Goal: Task Accomplishment & Management: Use online tool/utility

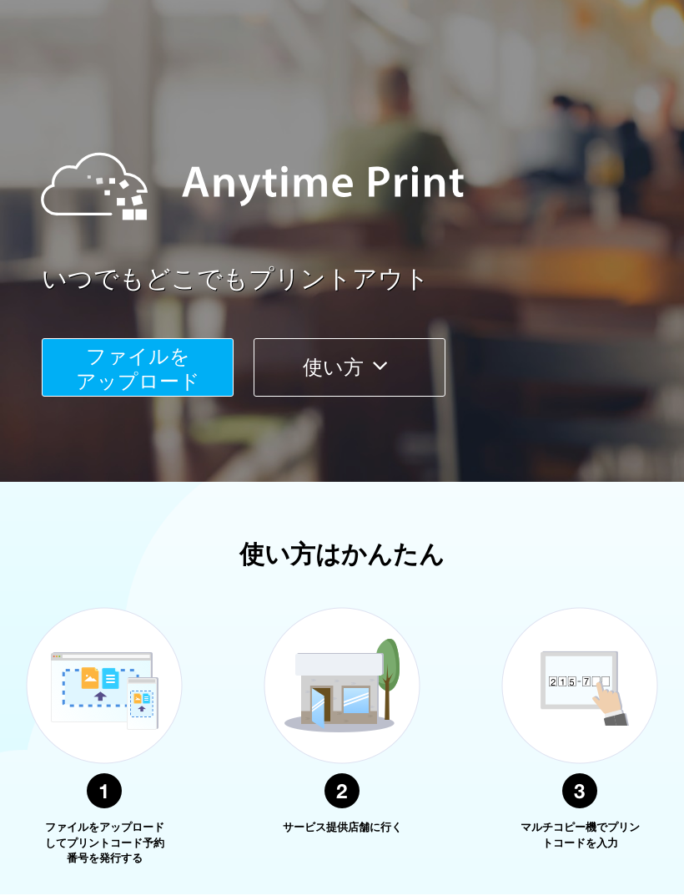
click at [172, 384] on span "ファイルを ​​アップロード" at bounding box center [138, 369] width 124 height 48
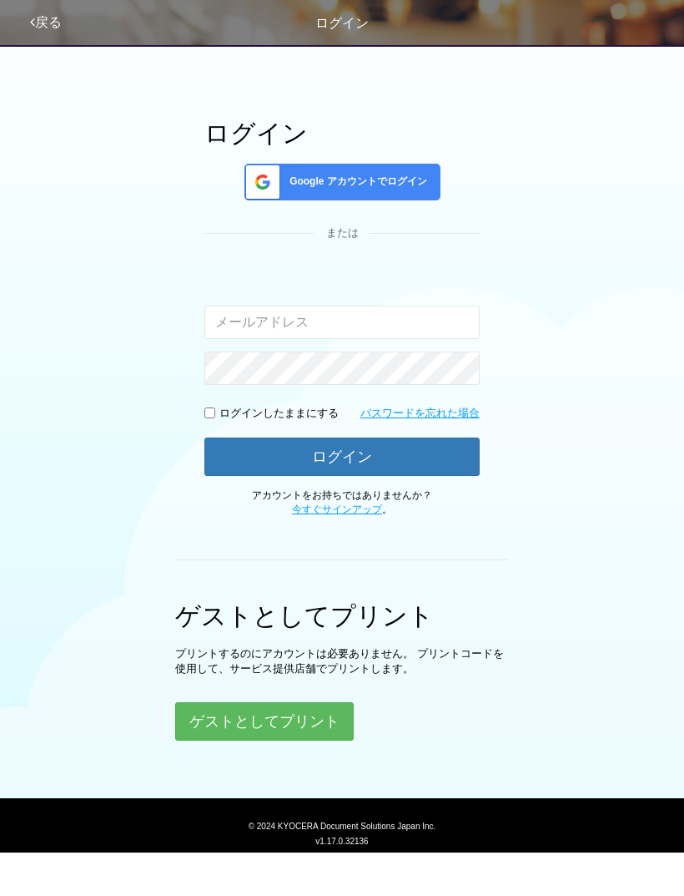
scroll to position [44, 0]
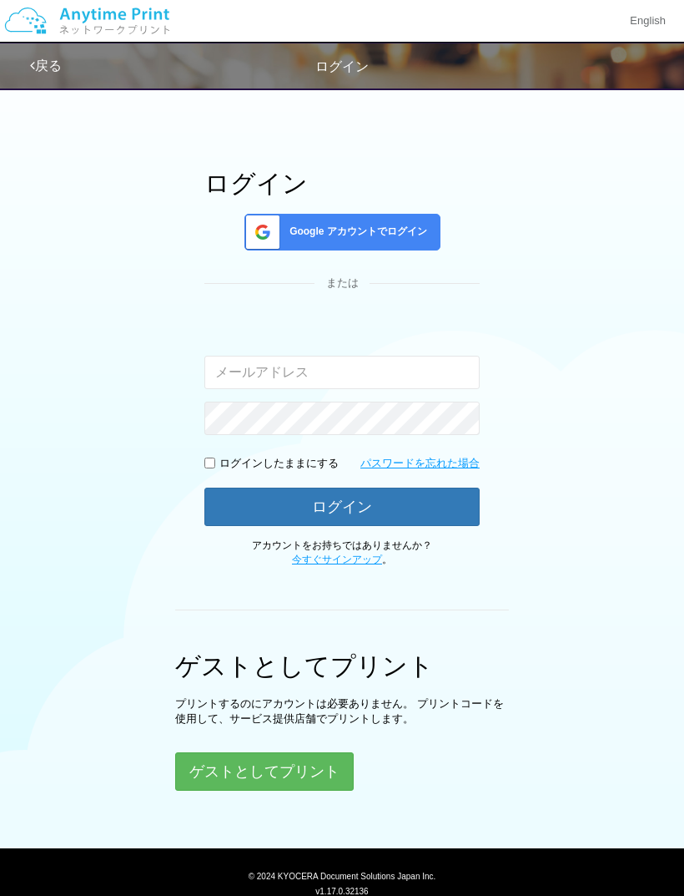
click at [310, 777] on button "ゲストとしてプリント" at bounding box center [264, 771] width 179 height 38
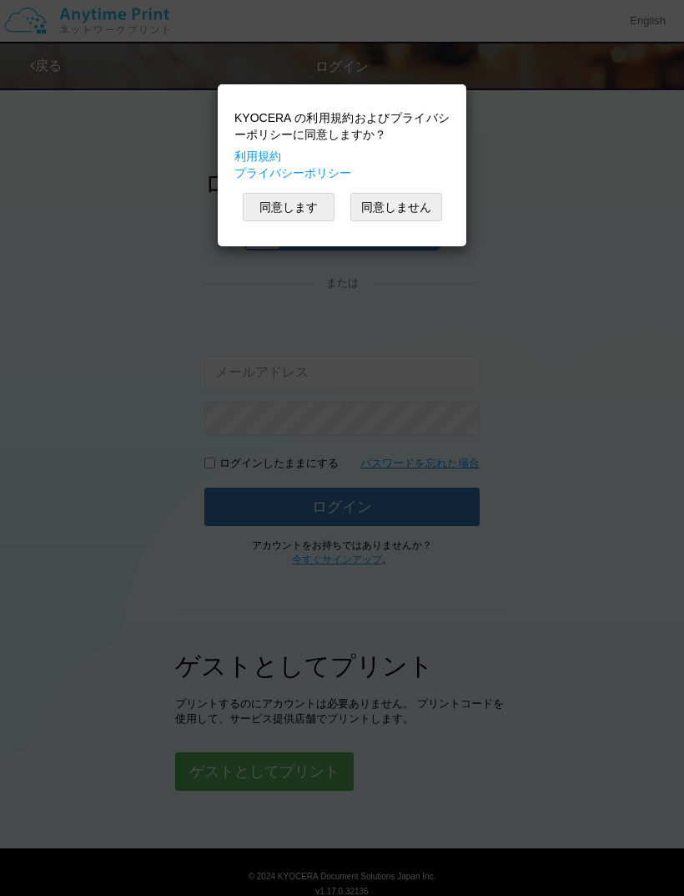
click at [285, 215] on button "同意します" at bounding box center [289, 207] width 92 height 28
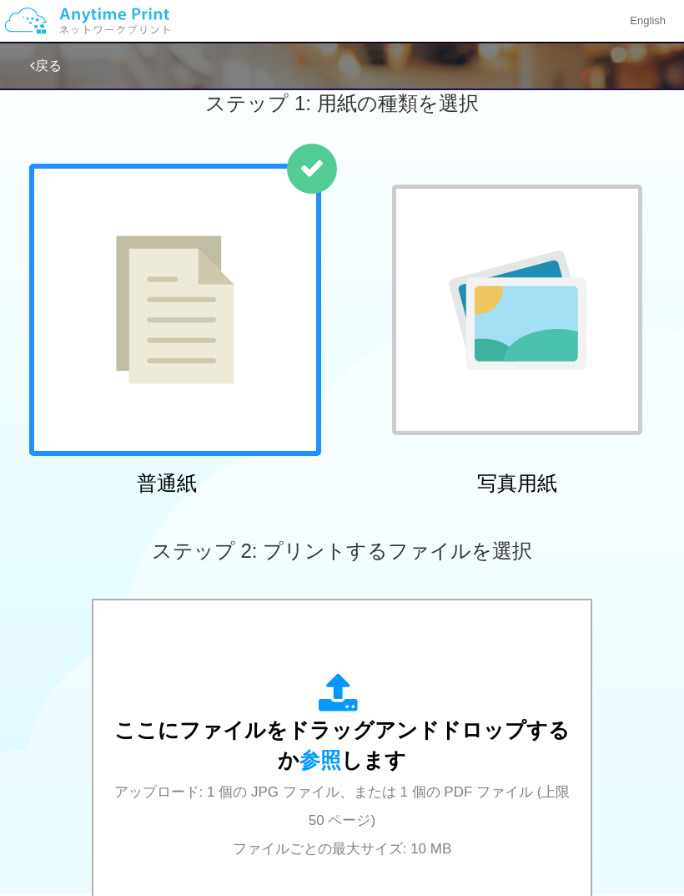
scroll to position [38, 0]
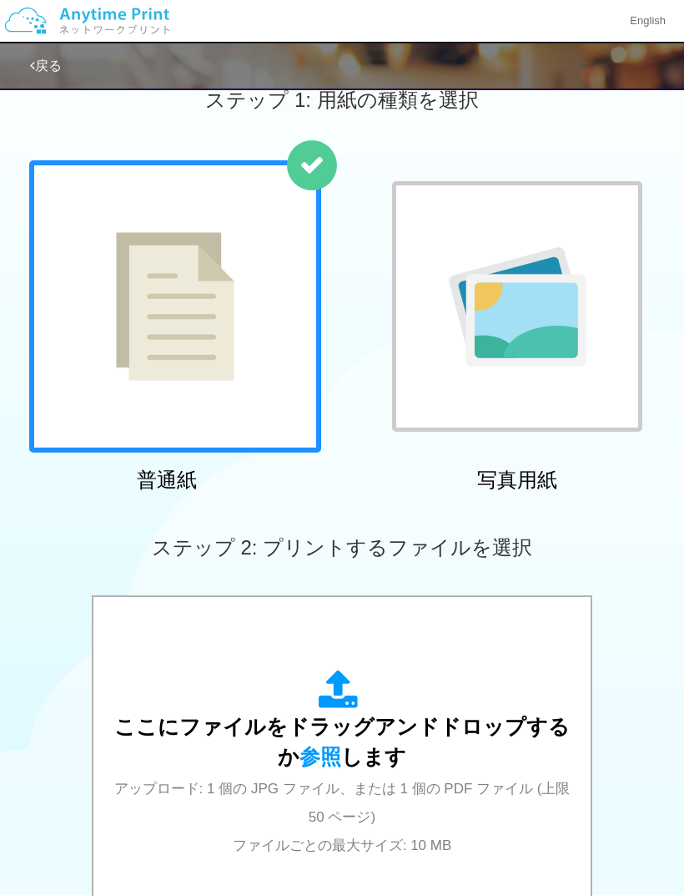
click at [279, 372] on div at bounding box center [175, 306] width 292 height 292
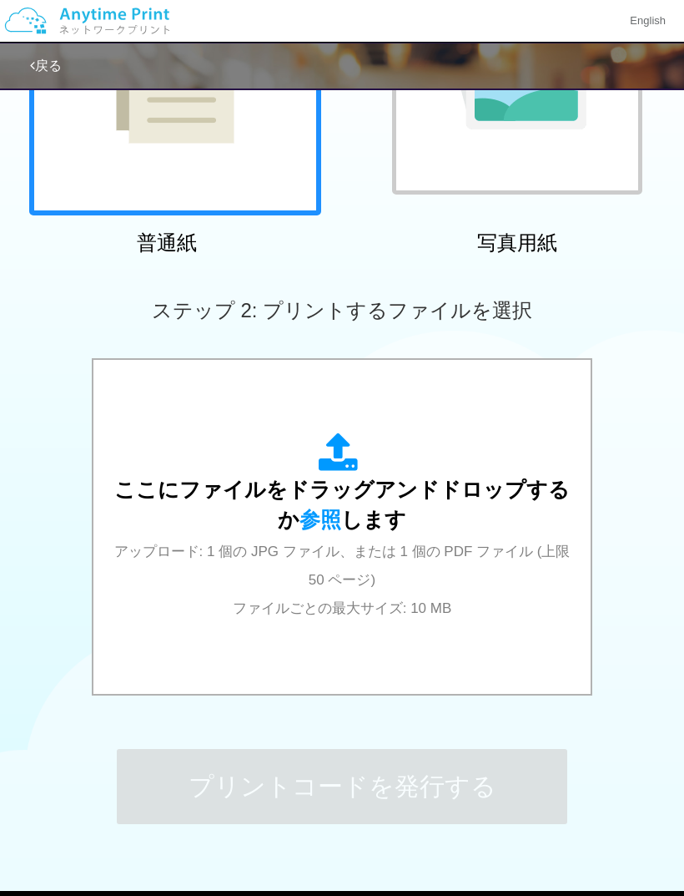
scroll to position [224, 0]
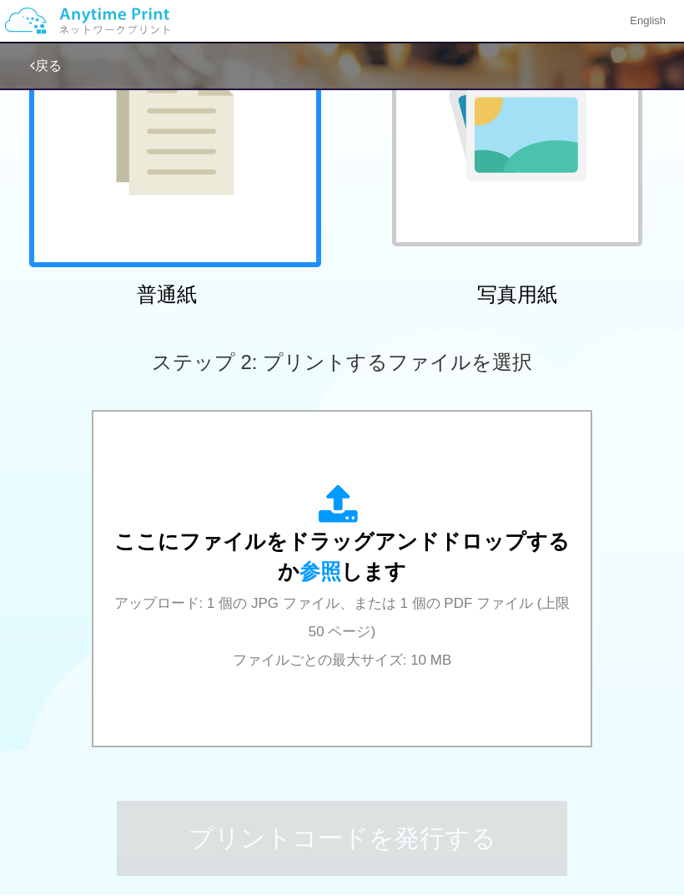
click at [310, 569] on span "参照" at bounding box center [321, 570] width 42 height 23
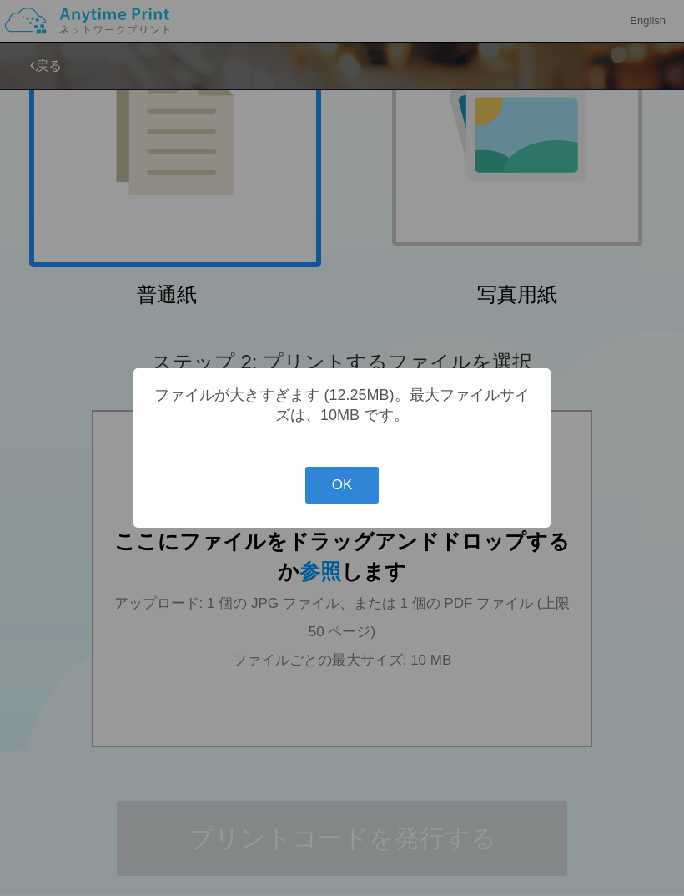
click at [356, 480] on button "OK" at bounding box center [343, 485] width 74 height 37
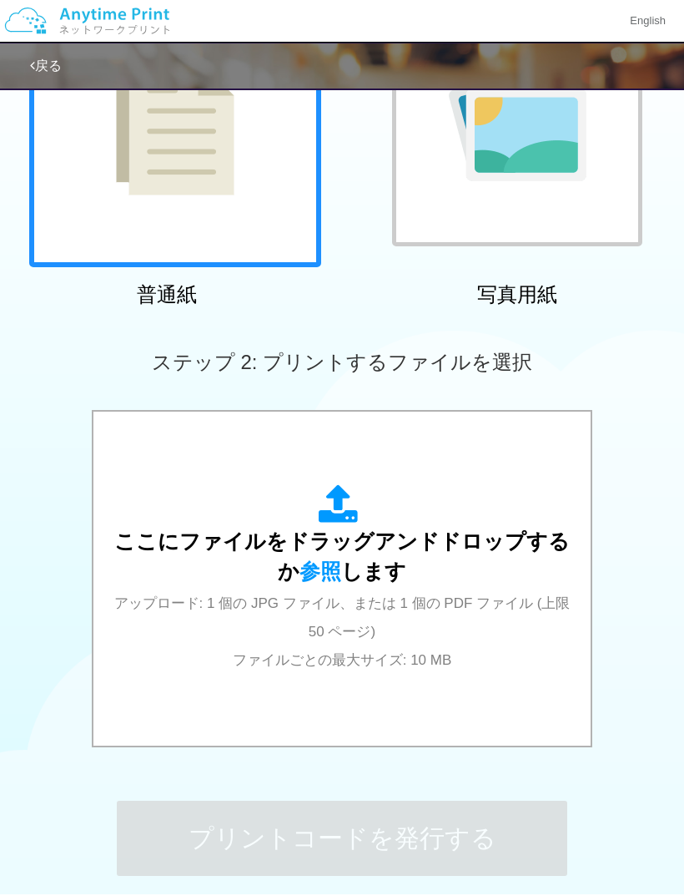
scroll to position [154, 0]
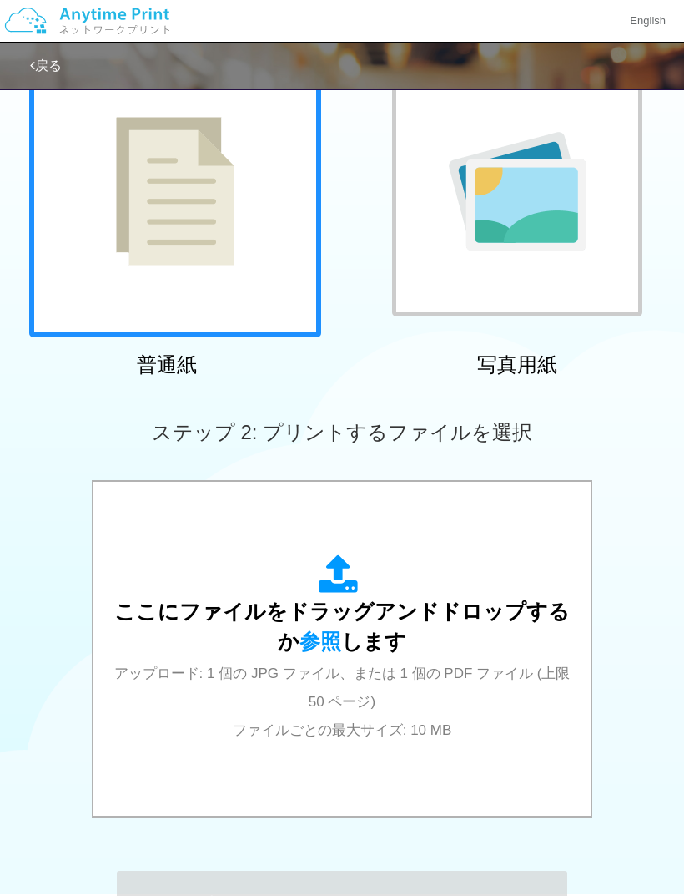
click at [326, 634] on span "参照" at bounding box center [321, 640] width 42 height 23
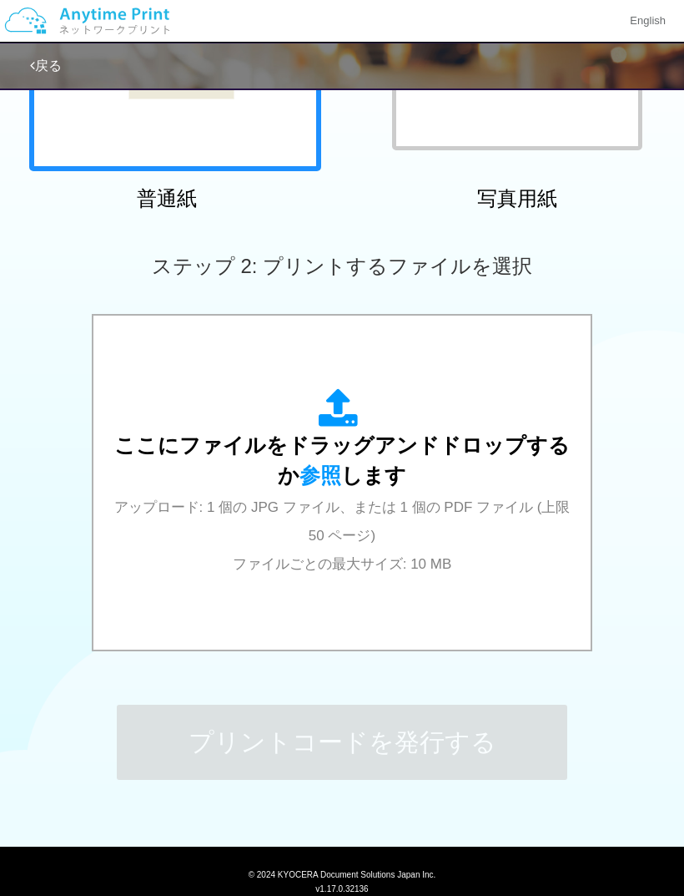
scroll to position [287, 0]
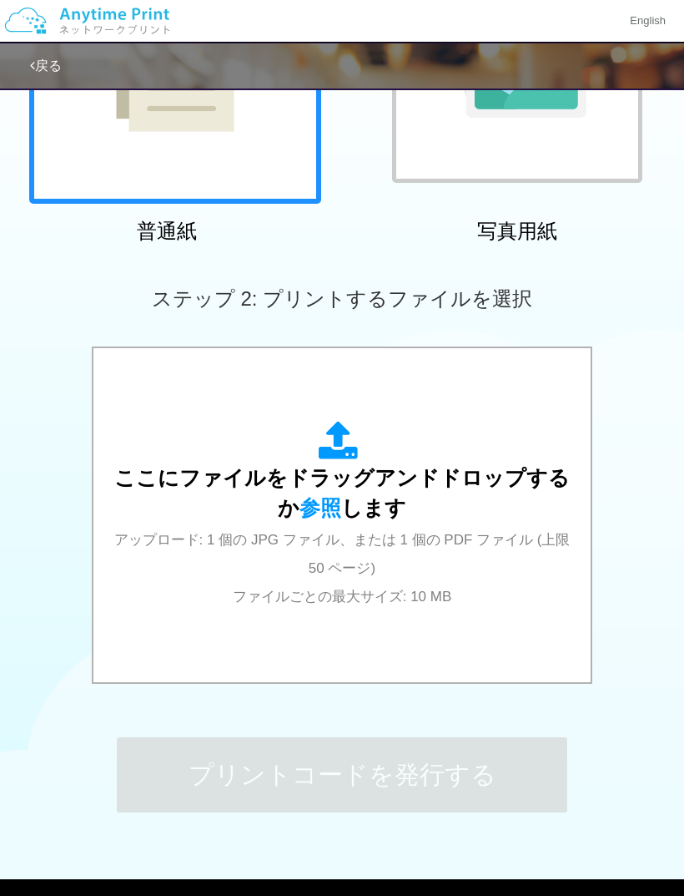
click at [309, 506] on span "参照" at bounding box center [321, 507] width 42 height 23
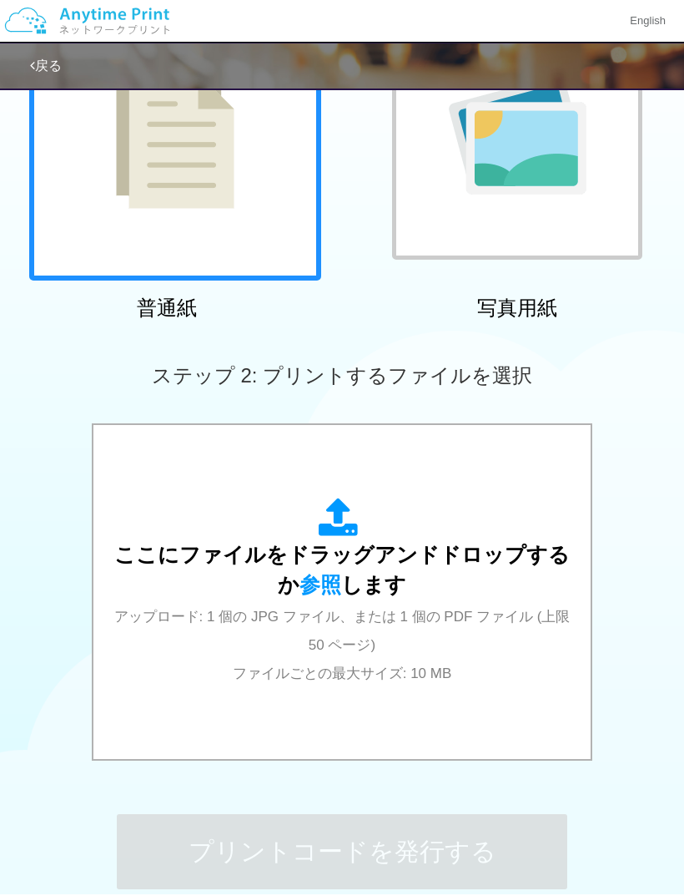
click at [307, 591] on span "参照" at bounding box center [321, 584] width 42 height 23
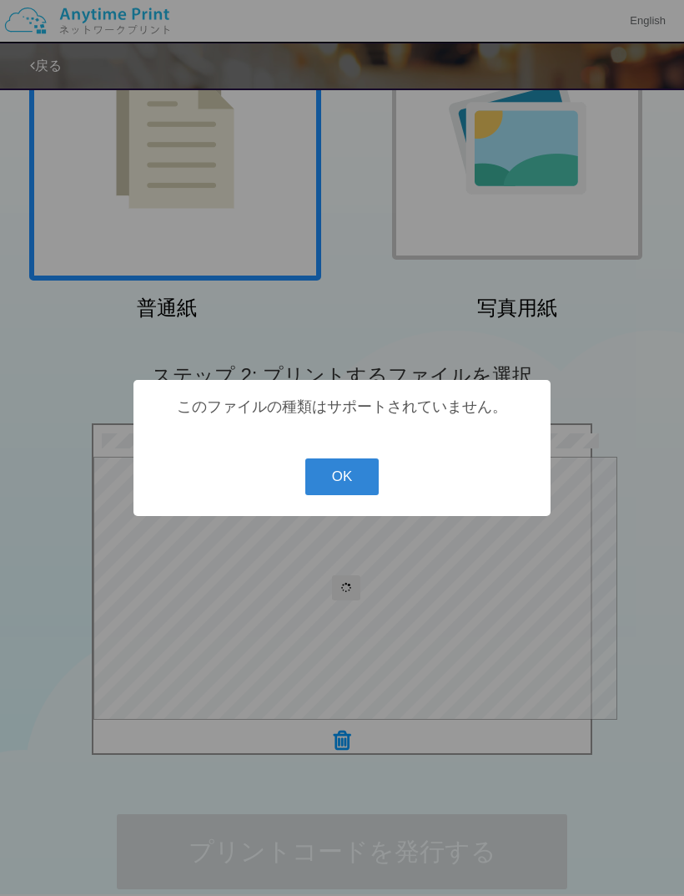
click at [312, 462] on button "OK" at bounding box center [343, 476] width 74 height 37
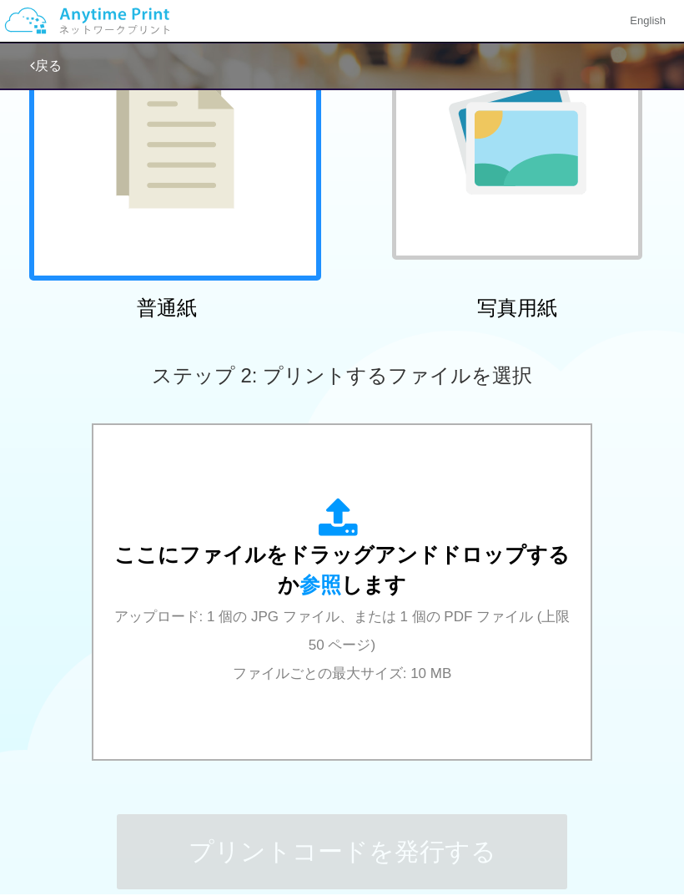
scroll to position [142, 0]
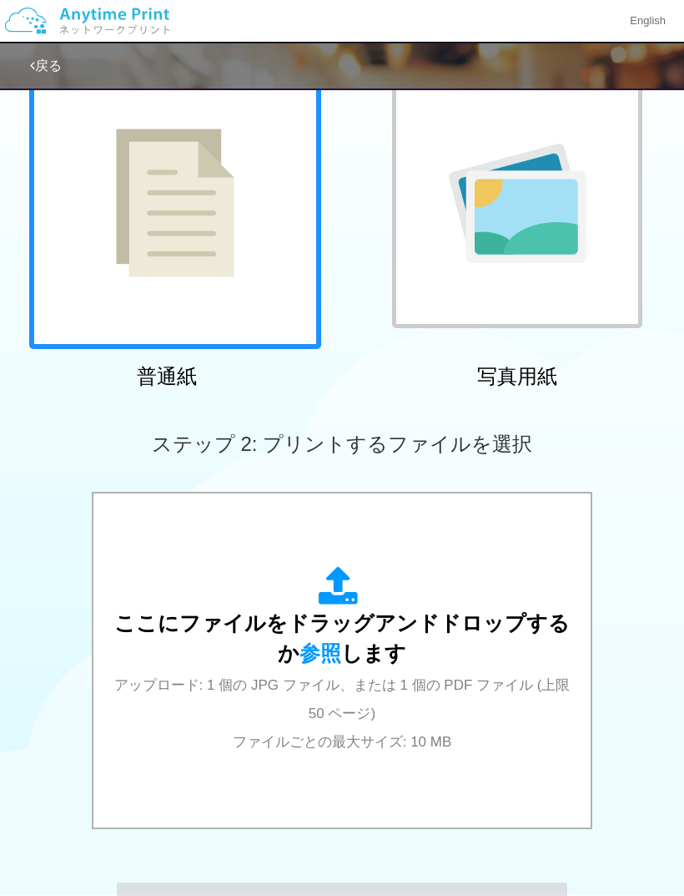
click at [326, 636] on div "ここにファイルをドラッグアンドドロップするか 参照 します アップロード: 1 個の JPG ファイル、または 1 個の PDF ファイル (上限 50 ペー…" at bounding box center [342, 660] width 464 height 189
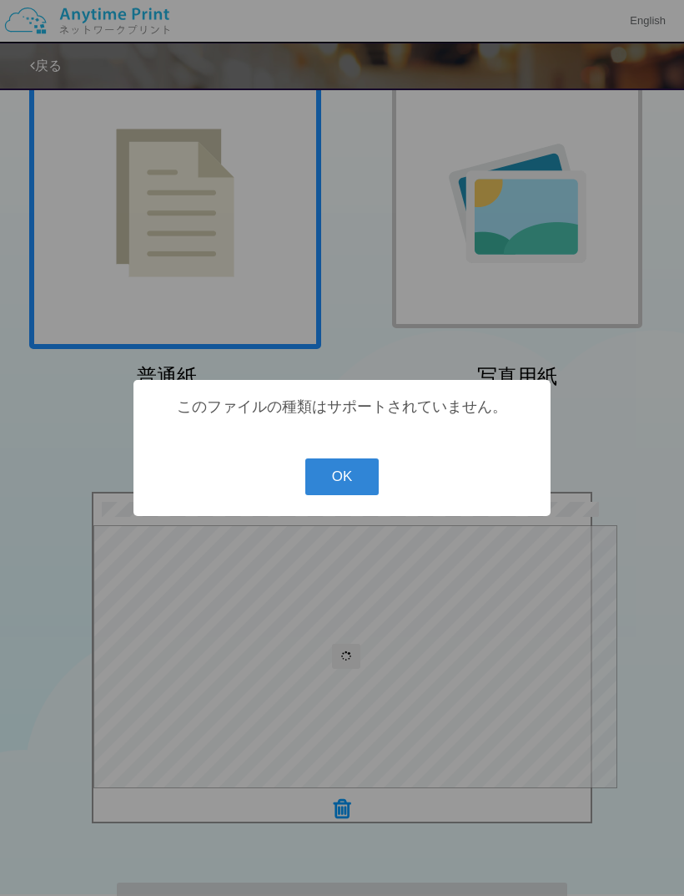
click at [311, 483] on button "OK" at bounding box center [343, 476] width 74 height 37
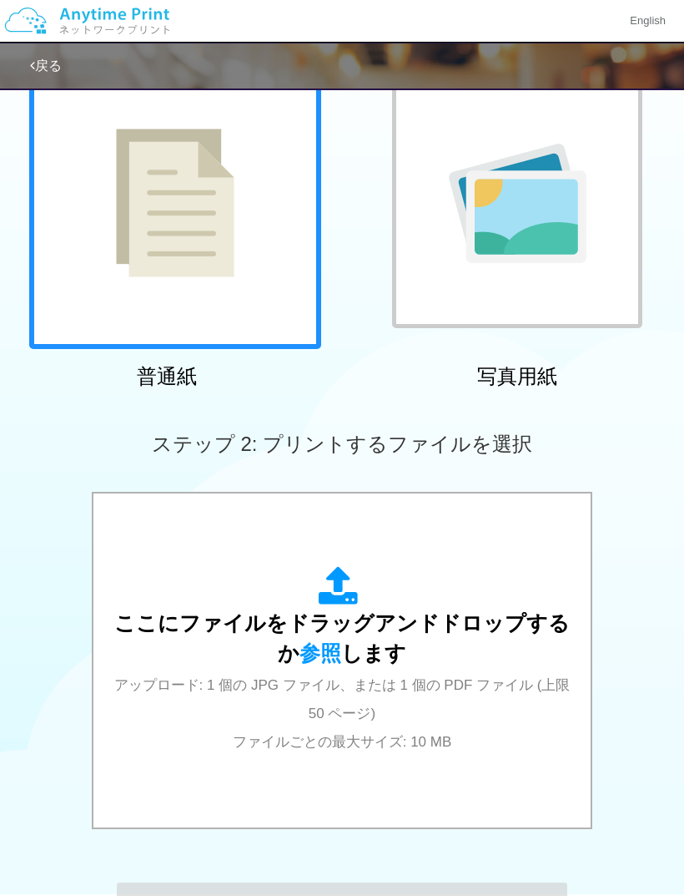
click at [443, 271] on div at bounding box center [517, 203] width 250 height 250
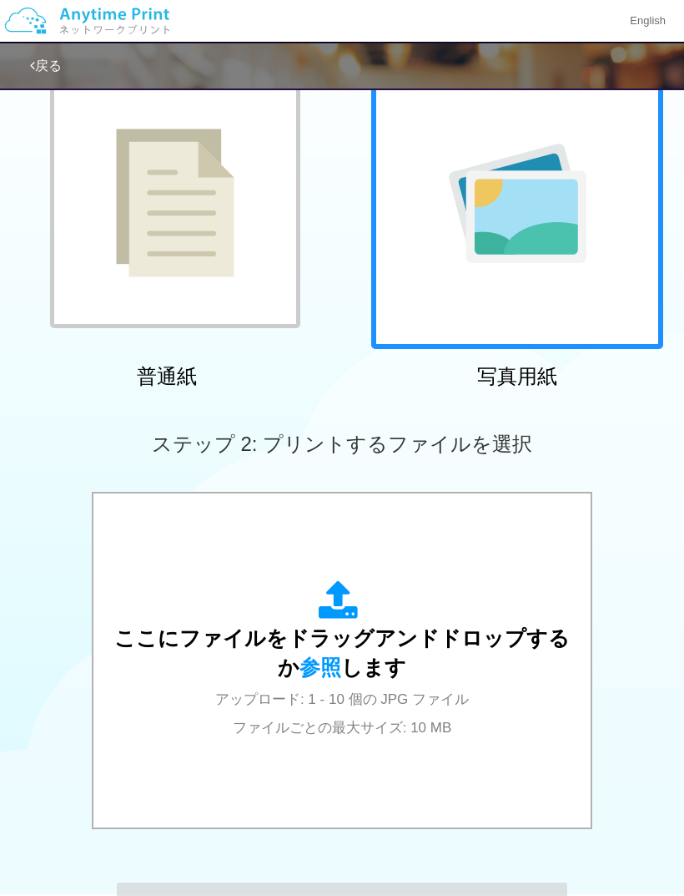
click at [303, 672] on span "参照" at bounding box center [321, 666] width 42 height 23
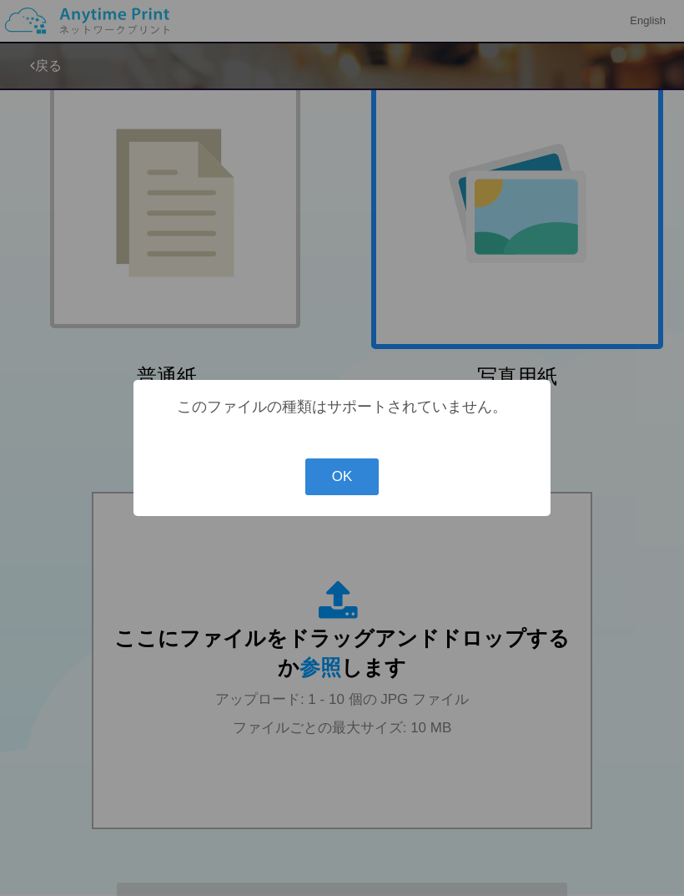
click at [346, 471] on button "OK" at bounding box center [343, 476] width 74 height 37
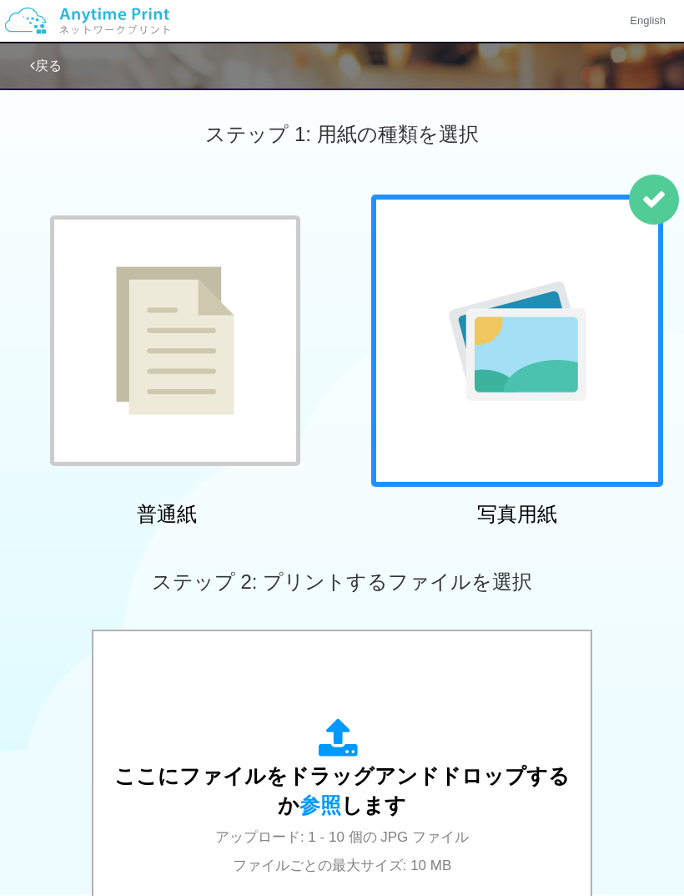
scroll to position [0, 0]
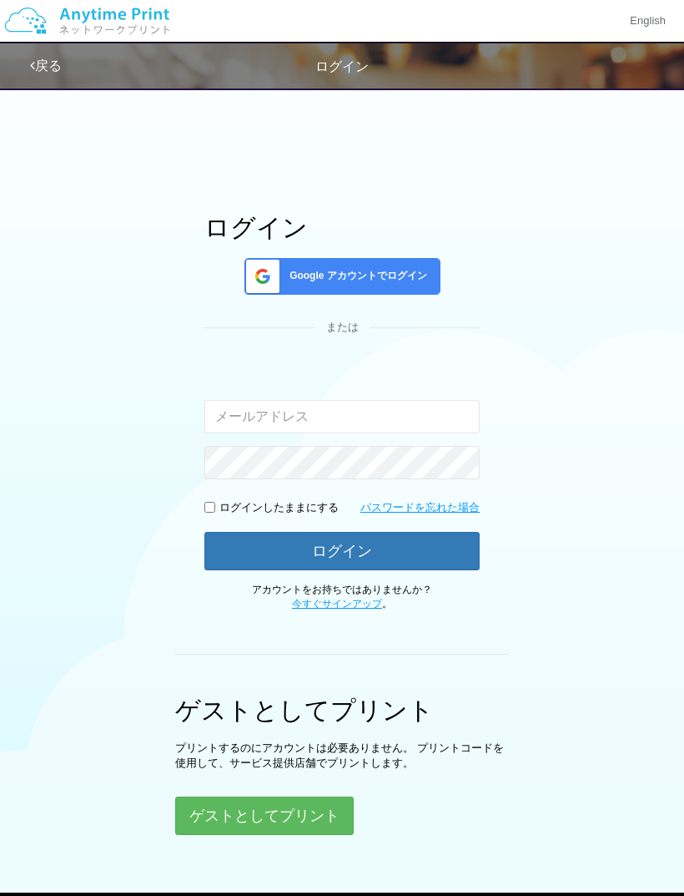
scroll to position [98, 0]
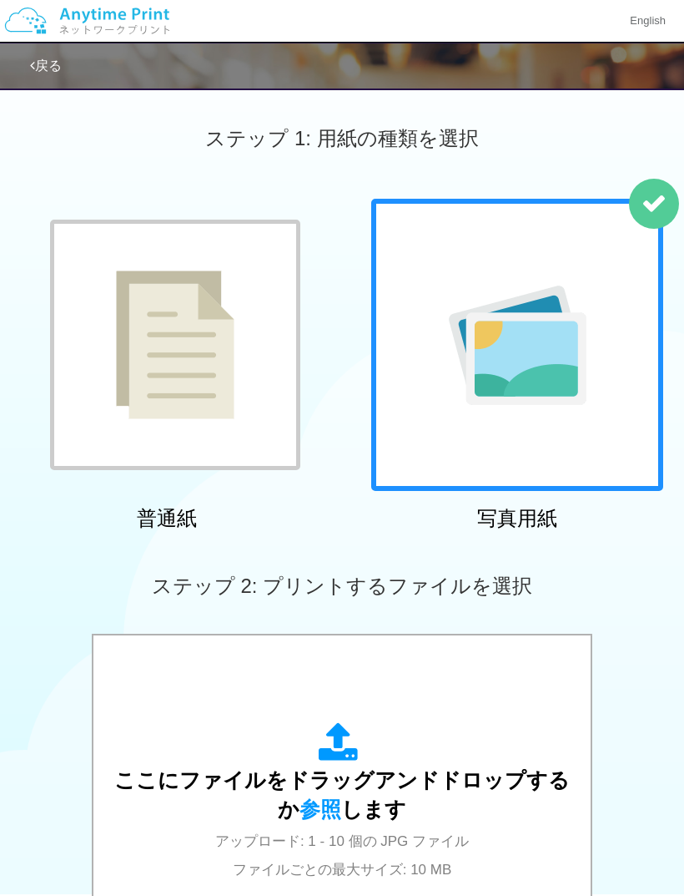
scroll to position [98, 0]
